Goal: Browse casually

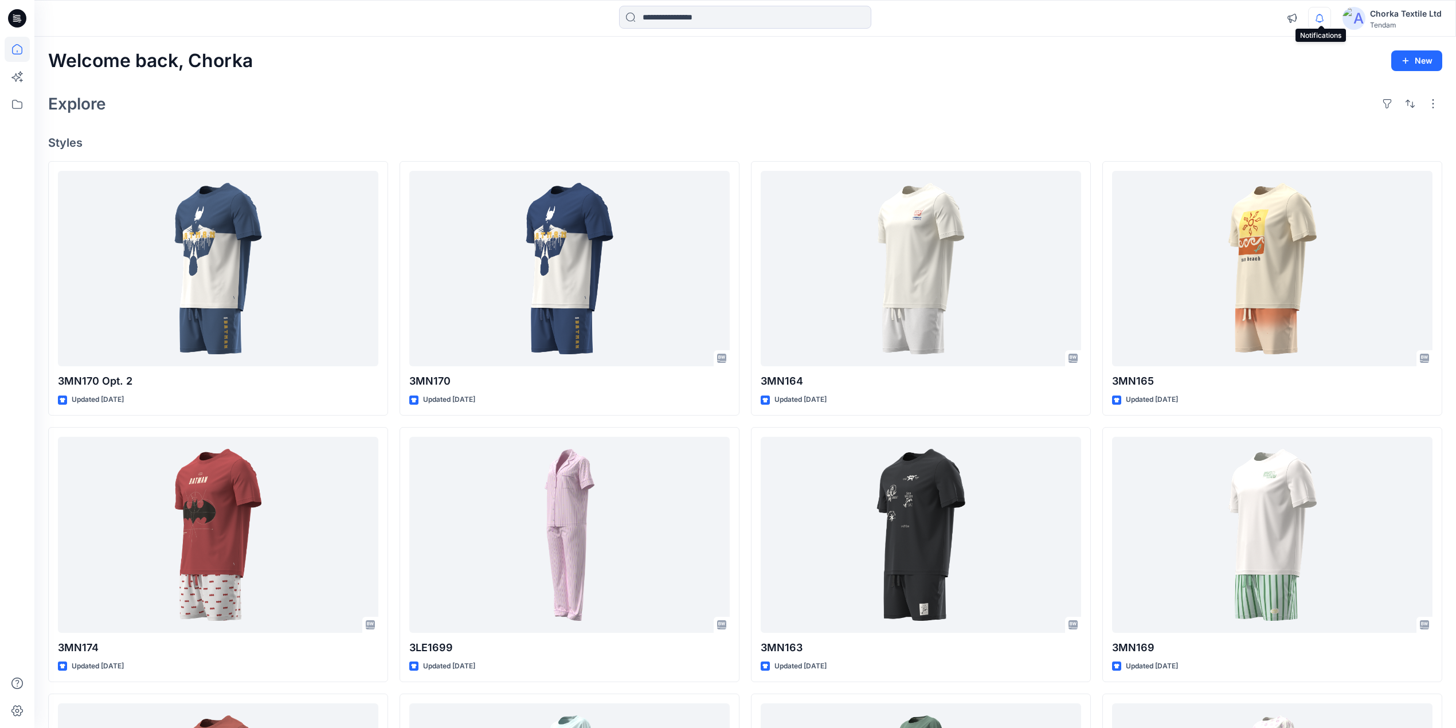
click at [1317, 17] on icon "button" at bounding box center [1320, 18] width 22 height 23
drag, startPoint x: 1081, startPoint y: 93, endPoint x: 844, endPoint y: 277, distance: 300.2
click at [1080, 93] on div "Explore" at bounding box center [745, 104] width 1394 height 28
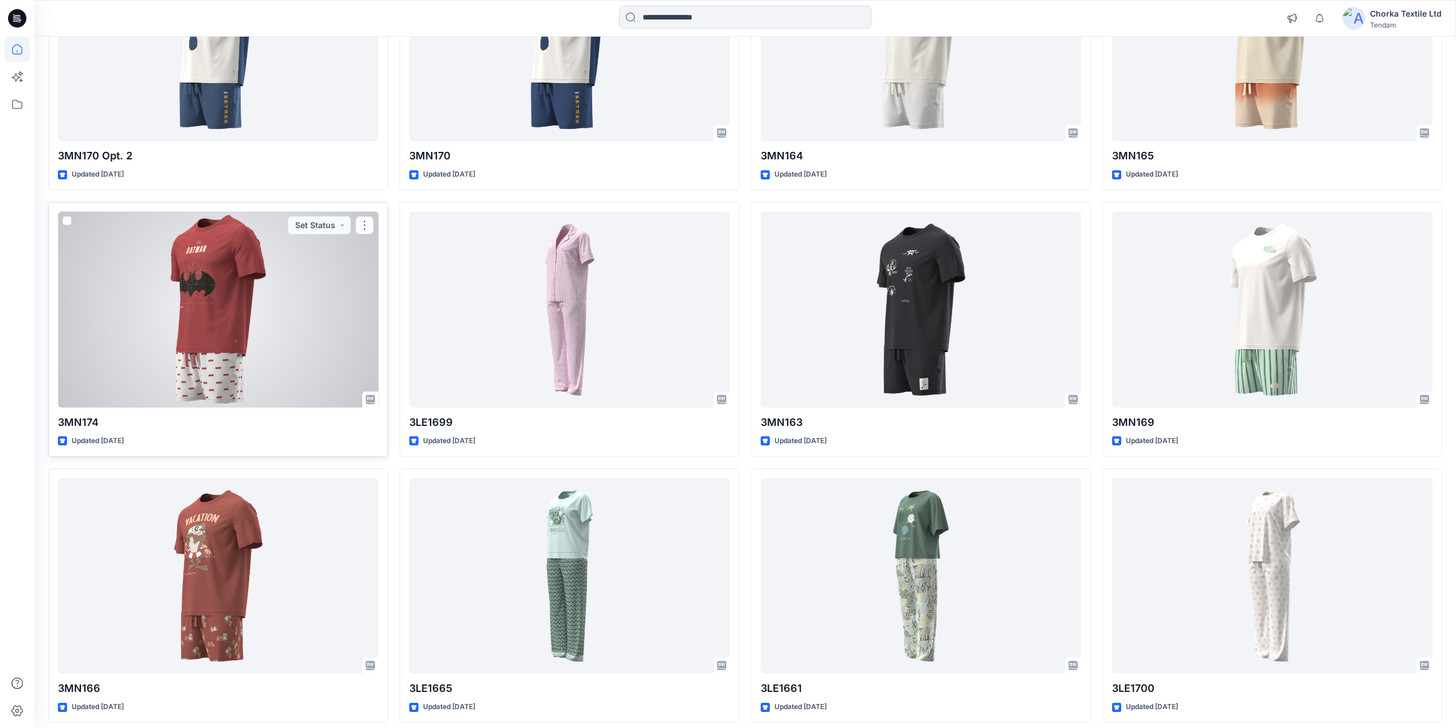
scroll to position [229, 0]
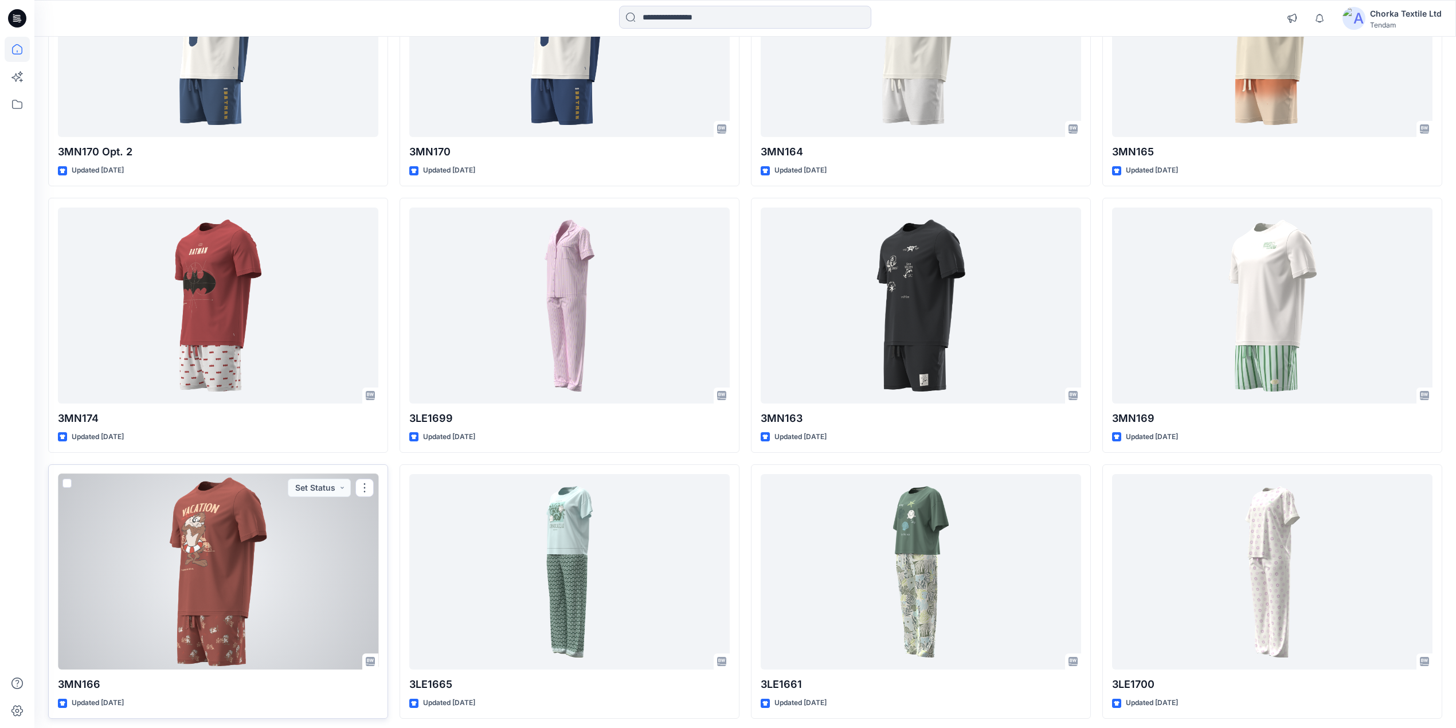
click at [238, 549] on div at bounding box center [218, 572] width 320 height 196
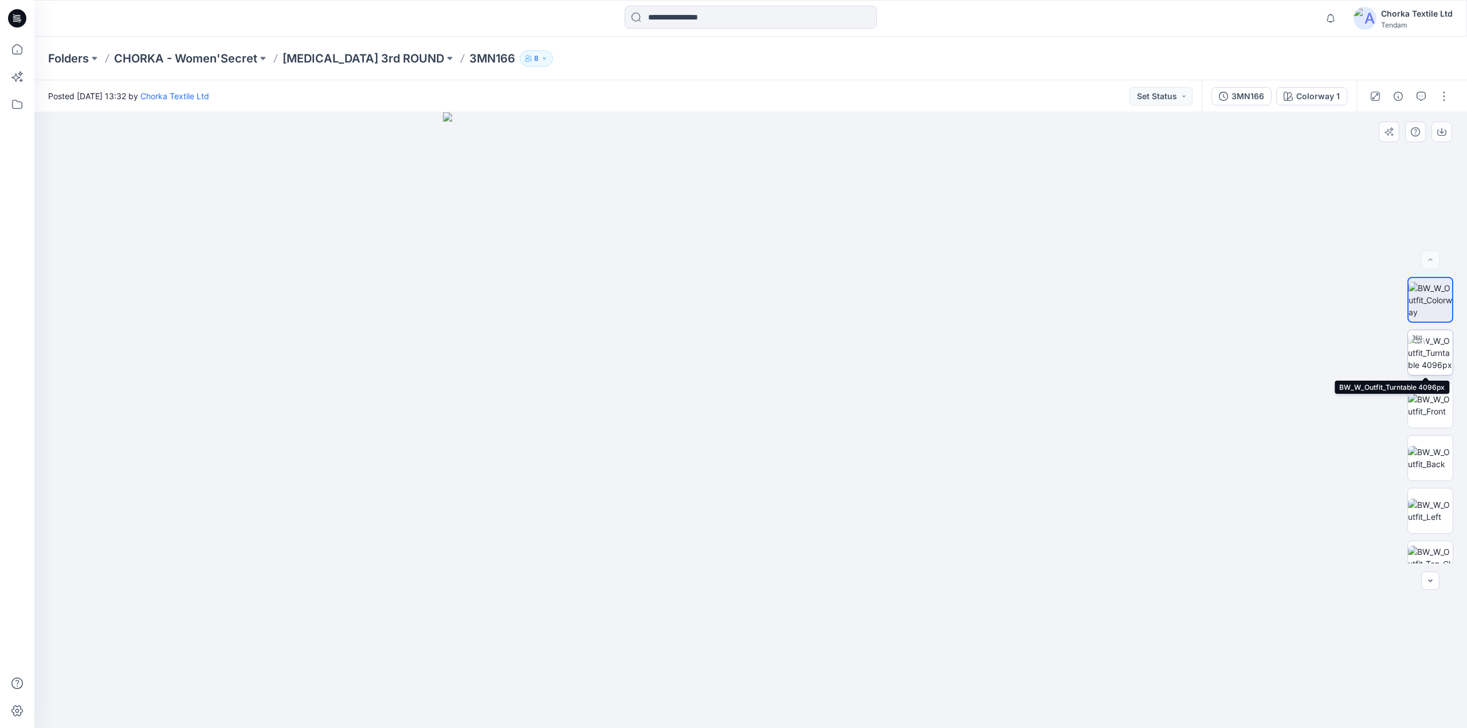
click at [1430, 347] on img at bounding box center [1430, 353] width 45 height 36
drag, startPoint x: 770, startPoint y: 237, endPoint x: 802, endPoint y: 355, distance: 122.9
click at [802, 355] on img at bounding box center [750, 364] width 1075 height 727
drag, startPoint x: 738, startPoint y: 447, endPoint x: 742, endPoint y: 203, distance: 244.2
click at [742, 203] on img at bounding box center [750, 247] width 1075 height 962
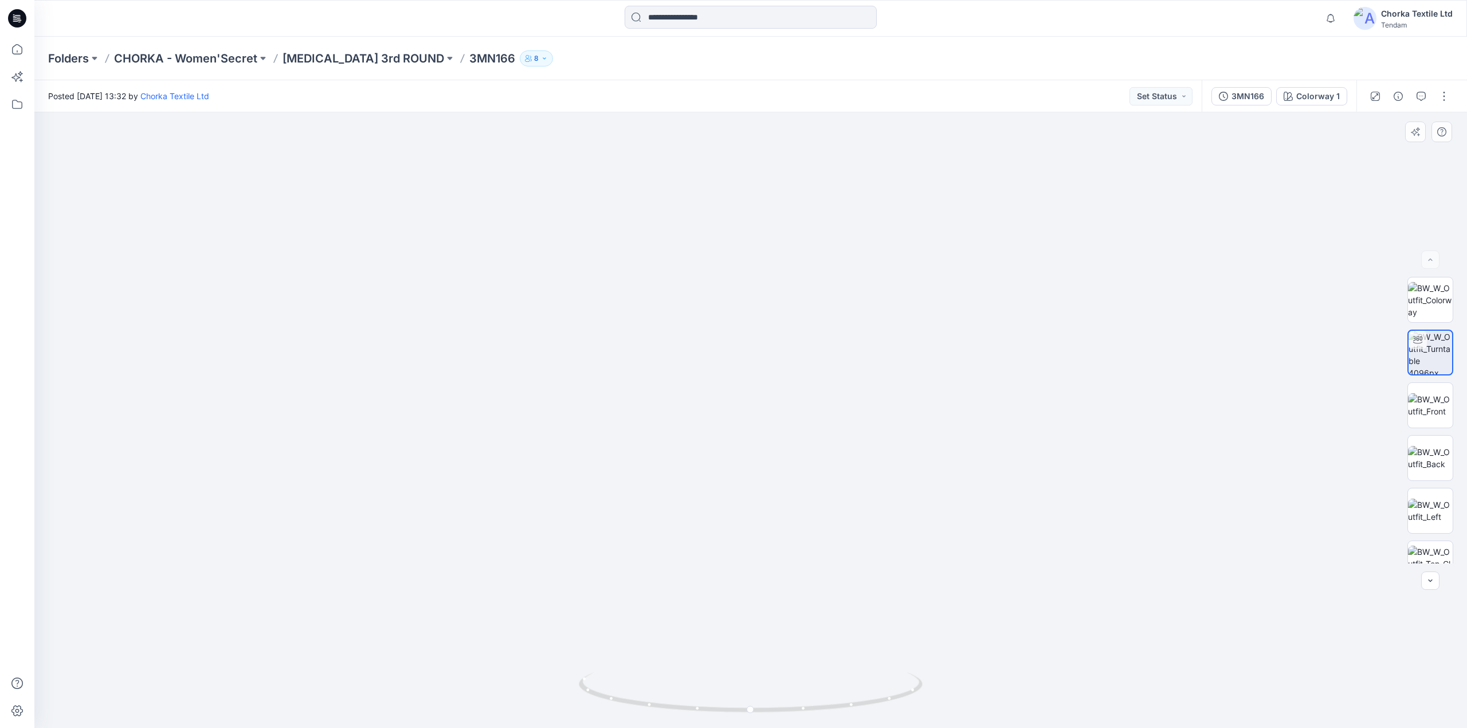
drag, startPoint x: 648, startPoint y: 319, endPoint x: 652, endPoint y: 455, distance: 135.9
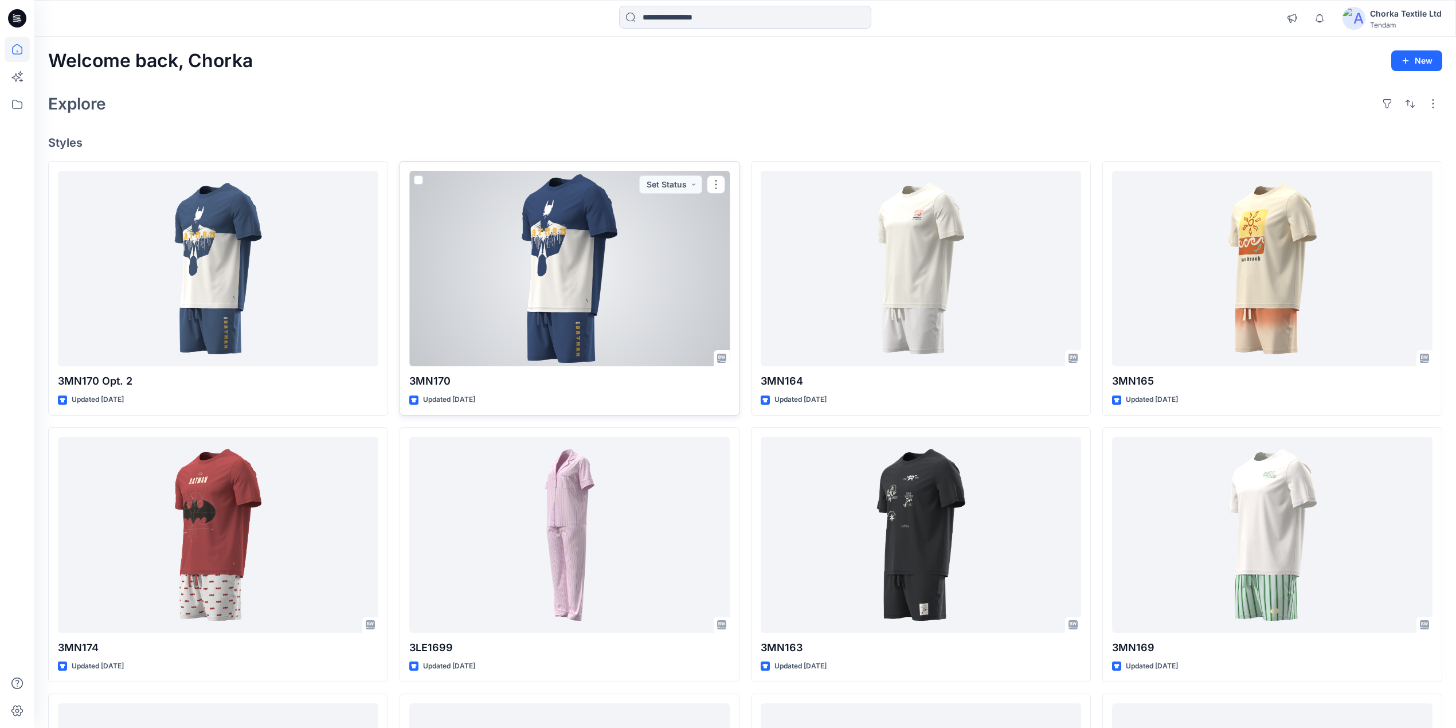
click at [559, 296] on div at bounding box center [569, 269] width 320 height 196
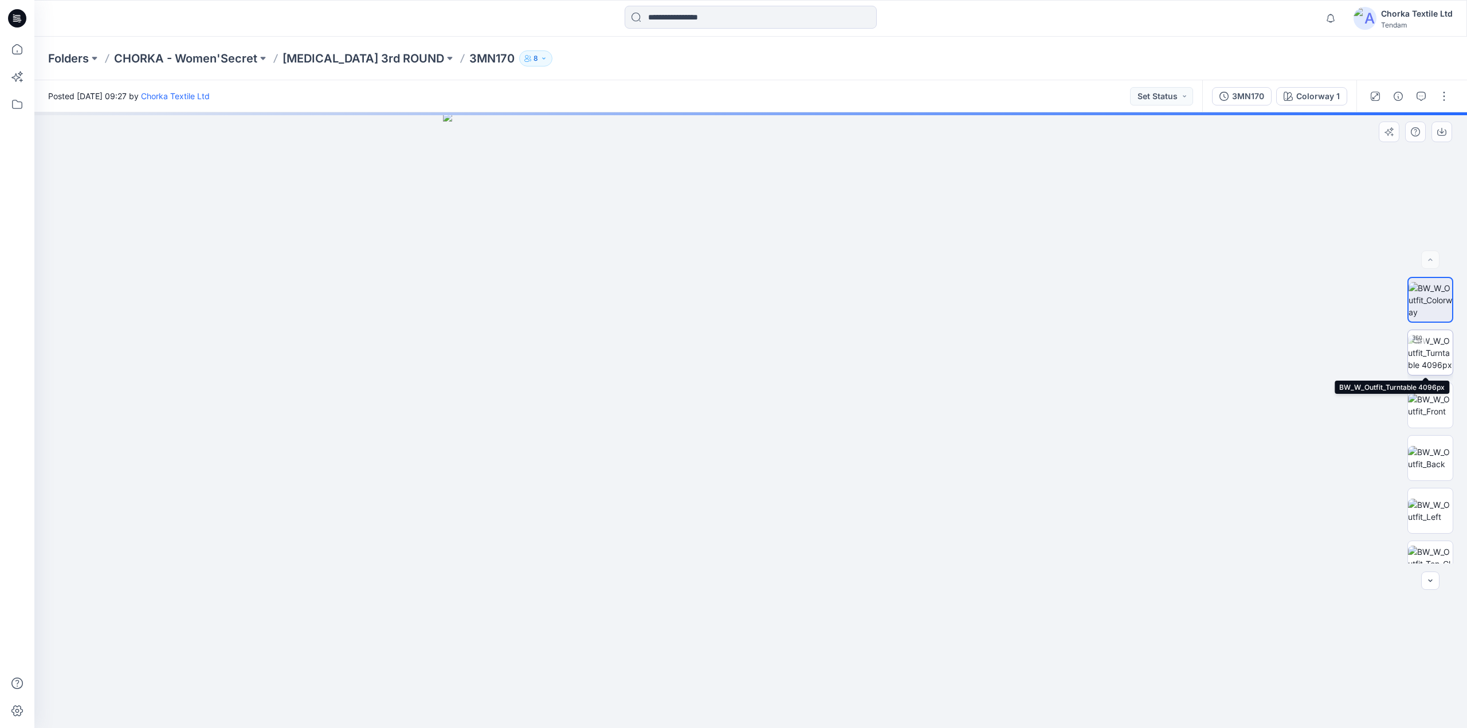
click at [1426, 342] on img at bounding box center [1430, 353] width 45 height 36
drag, startPoint x: 901, startPoint y: 700, endPoint x: 831, endPoint y: 698, distance: 70.0
click at [831, 698] on icon at bounding box center [752, 693] width 347 height 43
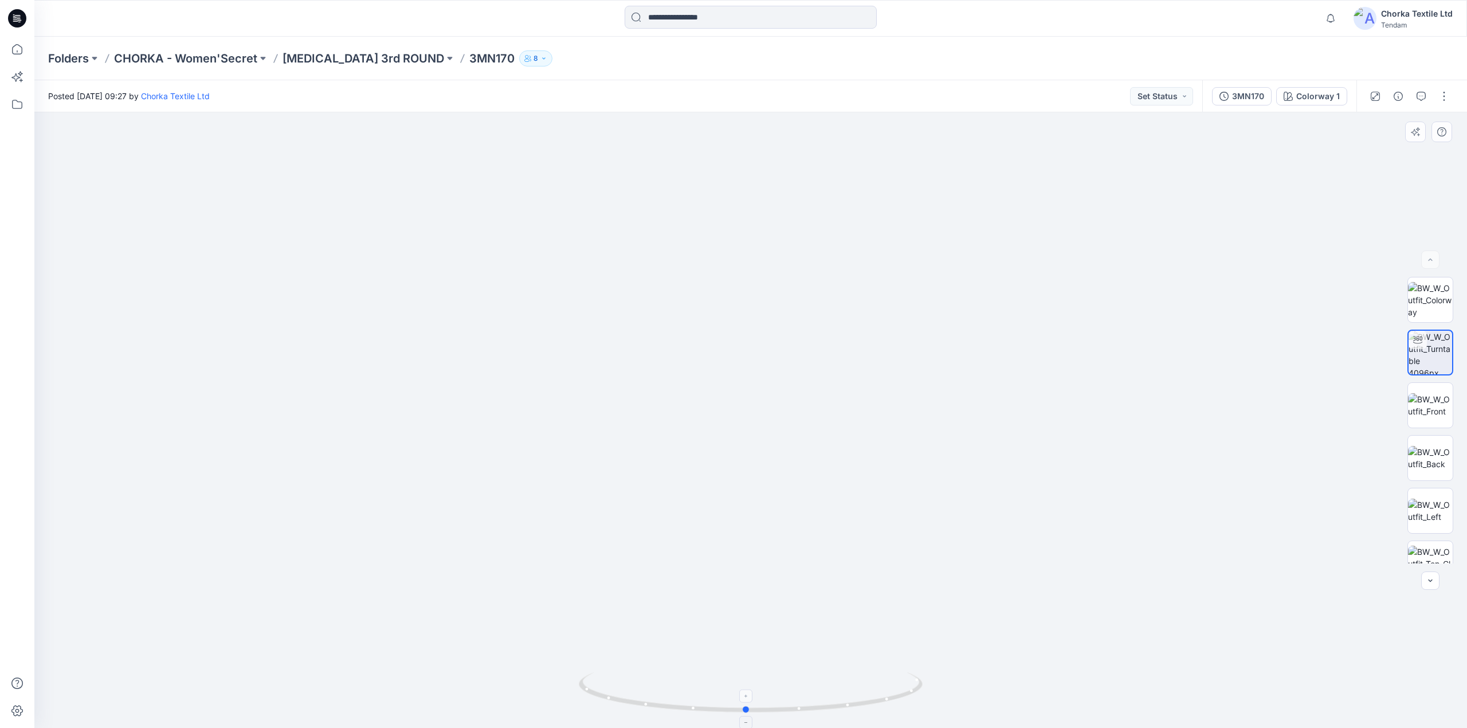
drag, startPoint x: 705, startPoint y: 710, endPoint x: 770, endPoint y: 679, distance: 72.1
click at [770, 679] on icon at bounding box center [752, 693] width 347 height 43
drag, startPoint x: 748, startPoint y: 209, endPoint x: 735, endPoint y: 488, distance: 279.5
click at [735, 488] on img at bounding box center [737, 276] width 1782 height 903
drag, startPoint x: 761, startPoint y: 290, endPoint x: 744, endPoint y: 441, distance: 151.7
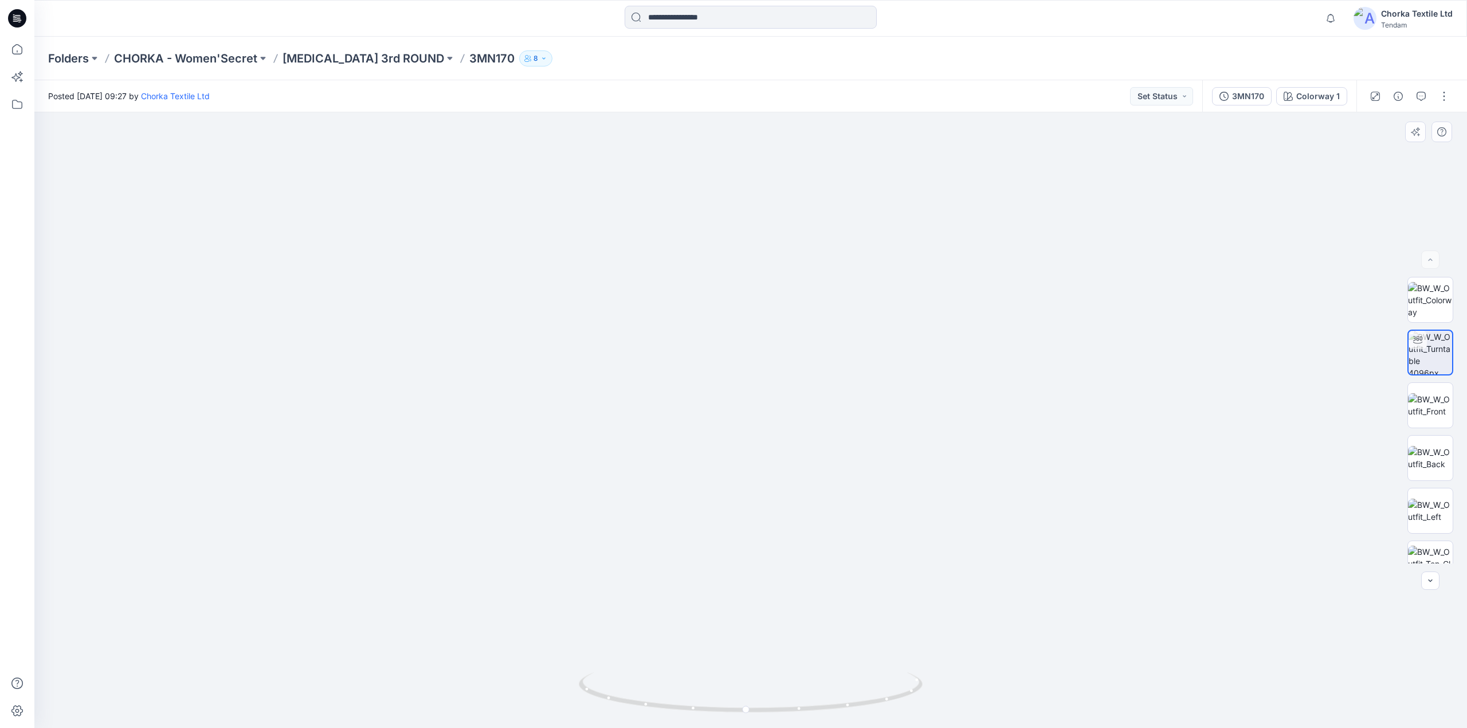
click at [744, 441] on img at bounding box center [720, 352] width 1782 height 753
drag, startPoint x: 736, startPoint y: 597, endPoint x: 807, endPoint y: 375, distance: 232.9
click at [807, 375] on img at bounding box center [742, 208] width 2348 height 1041
